Goal: Submit feedback/report problem

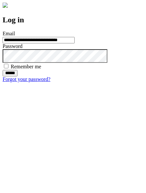
type input "**********"
click at [17, 76] on input "******" at bounding box center [10, 73] width 15 height 6
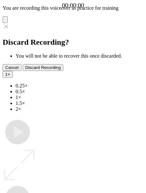
type input "**********"
